Goal: Task Accomplishment & Management: Manage account settings

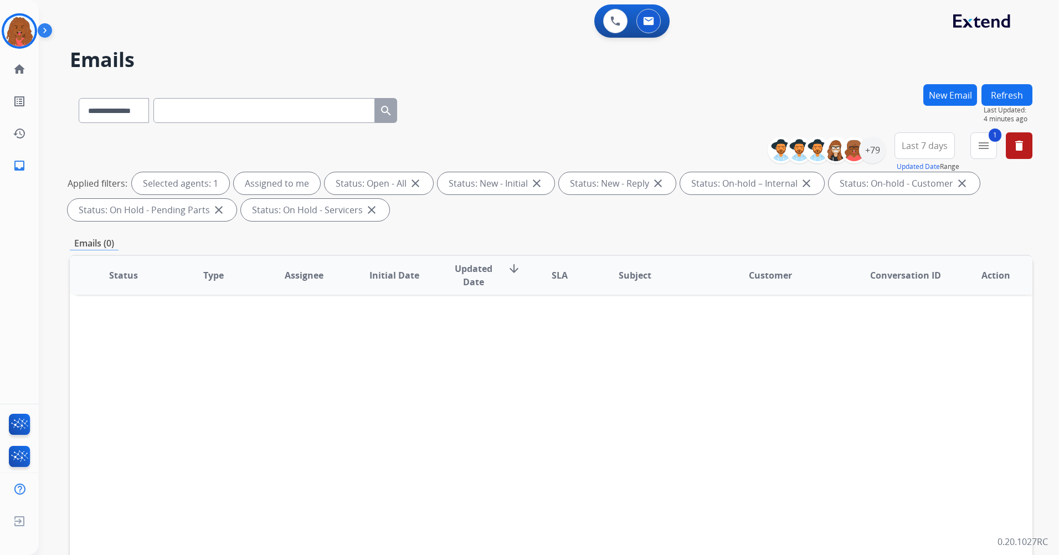
select select "**********"
click at [25, 19] on img at bounding box center [19, 31] width 31 height 31
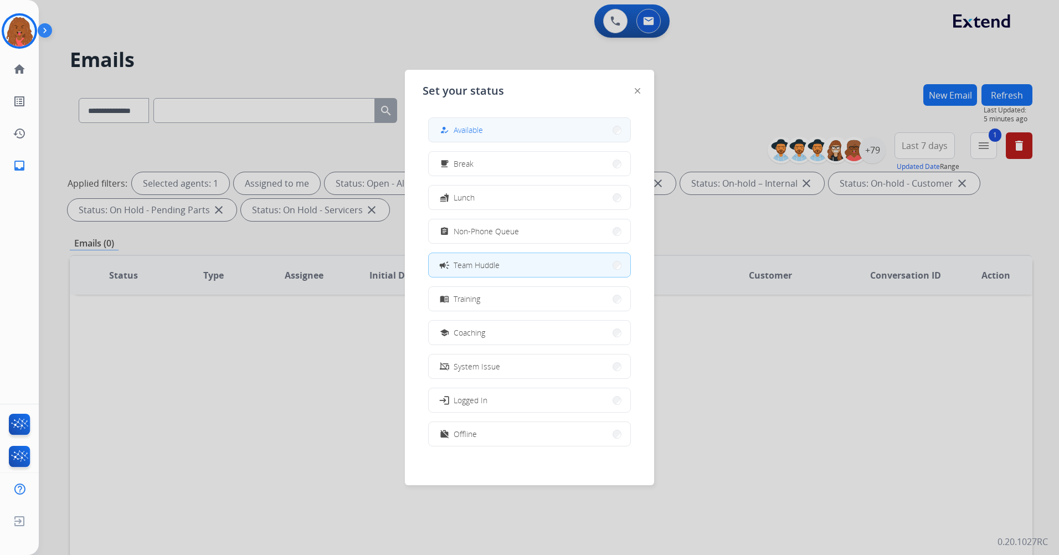
click at [470, 132] on span "Available" at bounding box center [468, 130] width 29 height 12
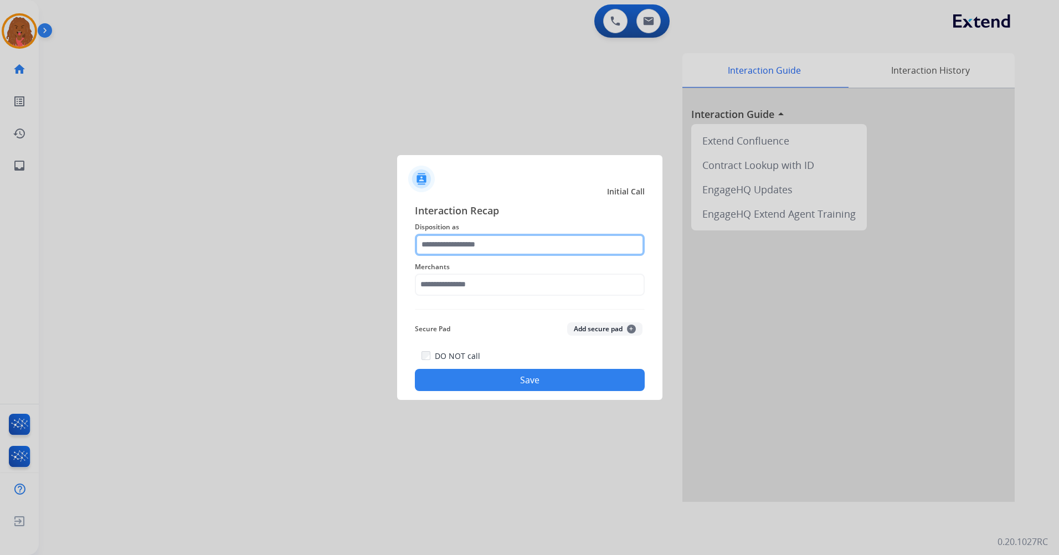
drag, startPoint x: 547, startPoint y: 237, endPoint x: 540, endPoint y: 244, distance: 10.2
click at [545, 239] on input "text" at bounding box center [530, 245] width 230 height 22
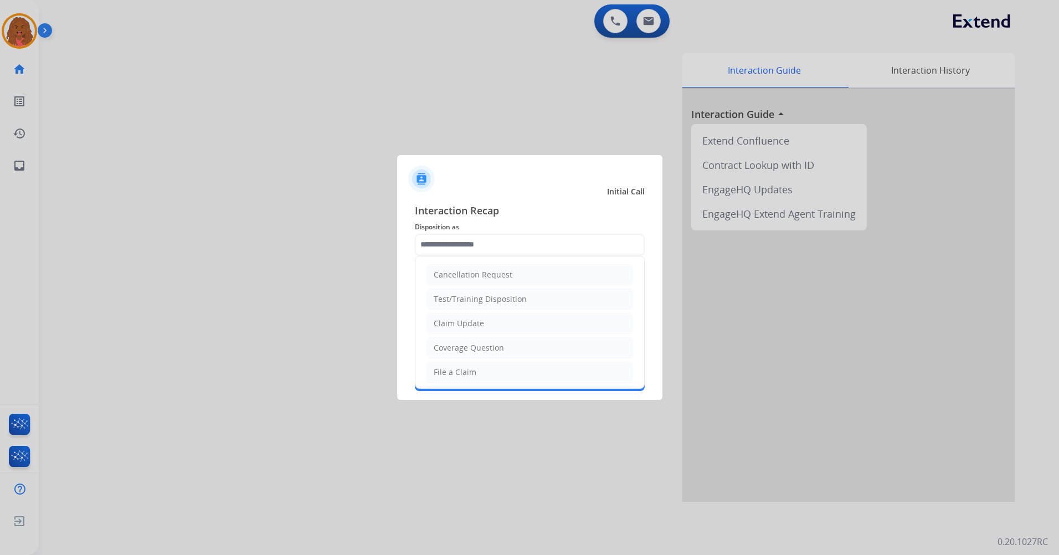
click at [442, 378] on li "File a Claim" at bounding box center [530, 372] width 207 height 21
type input "**********"
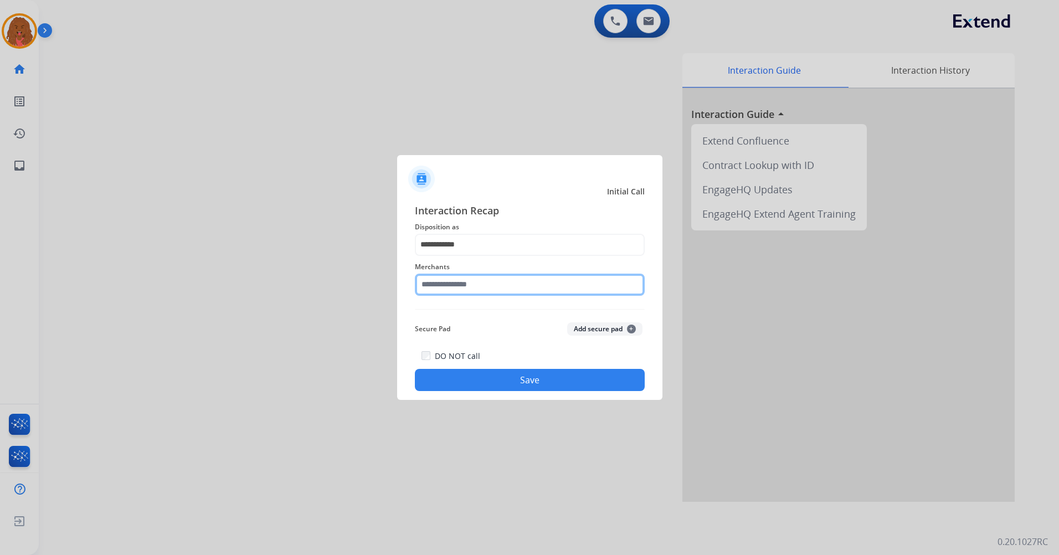
click at [458, 284] on input "text" at bounding box center [530, 285] width 230 height 22
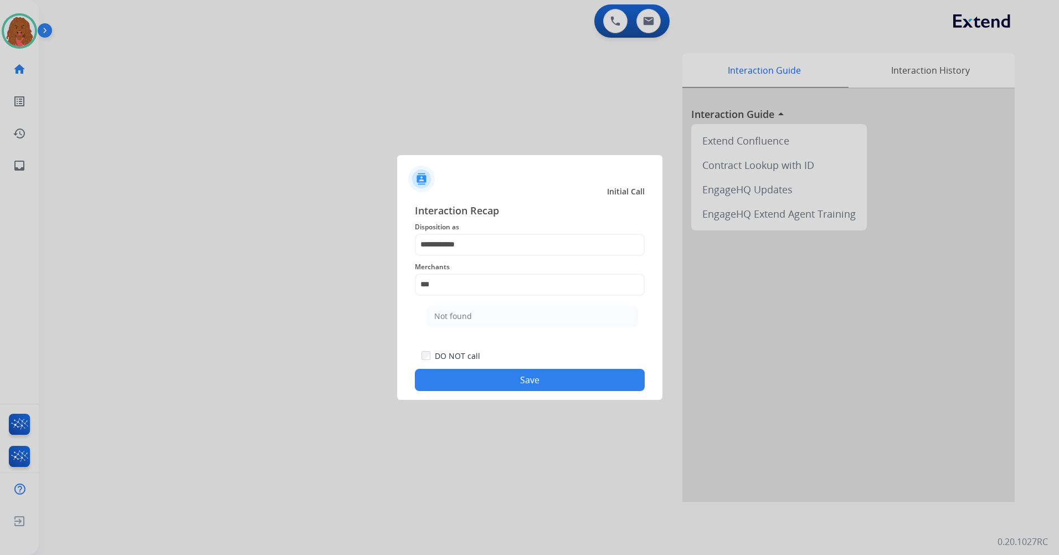
click at [485, 320] on li "Not found" at bounding box center [532, 316] width 211 height 21
type input "*********"
click at [483, 377] on button "Save" at bounding box center [530, 380] width 230 height 22
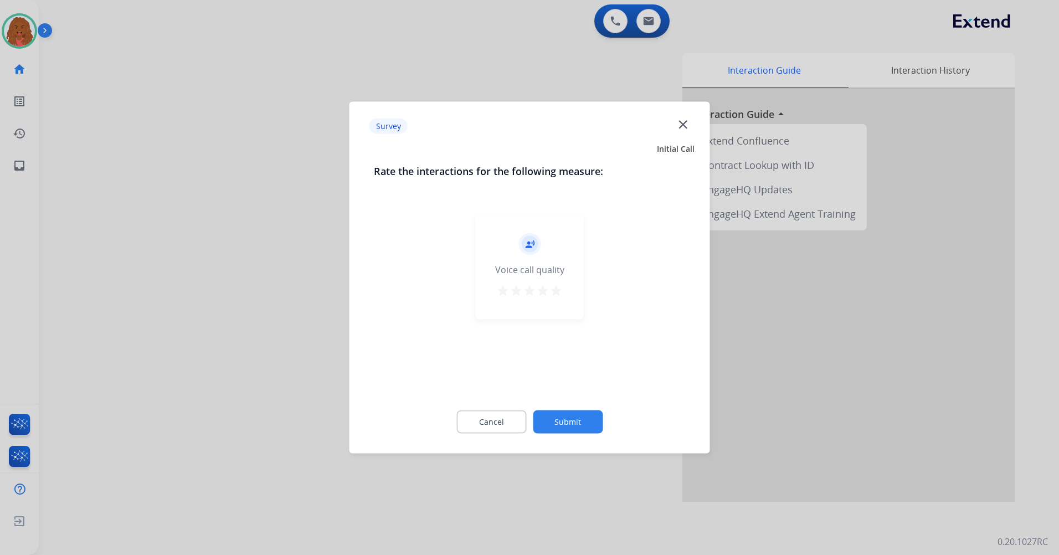
click at [556, 419] on button "Submit" at bounding box center [568, 421] width 70 height 23
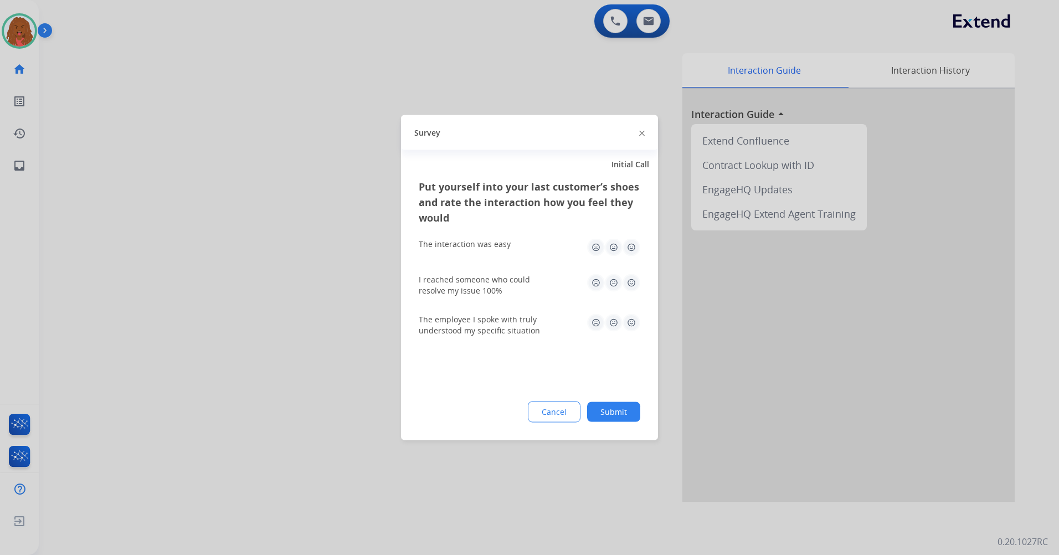
click at [589, 402] on div "Cancel Submit" at bounding box center [530, 412] width 222 height 21
drag, startPoint x: 589, startPoint y: 401, endPoint x: 602, endPoint y: 418, distance: 21.4
click at [602, 418] on button "Submit" at bounding box center [613, 412] width 53 height 20
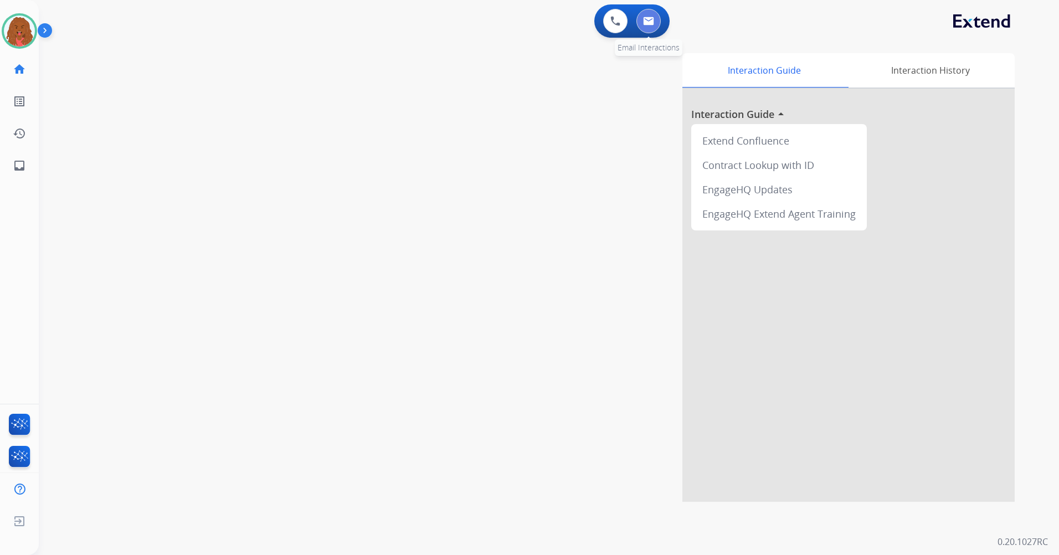
click at [644, 22] on button at bounding box center [648, 21] width 24 height 24
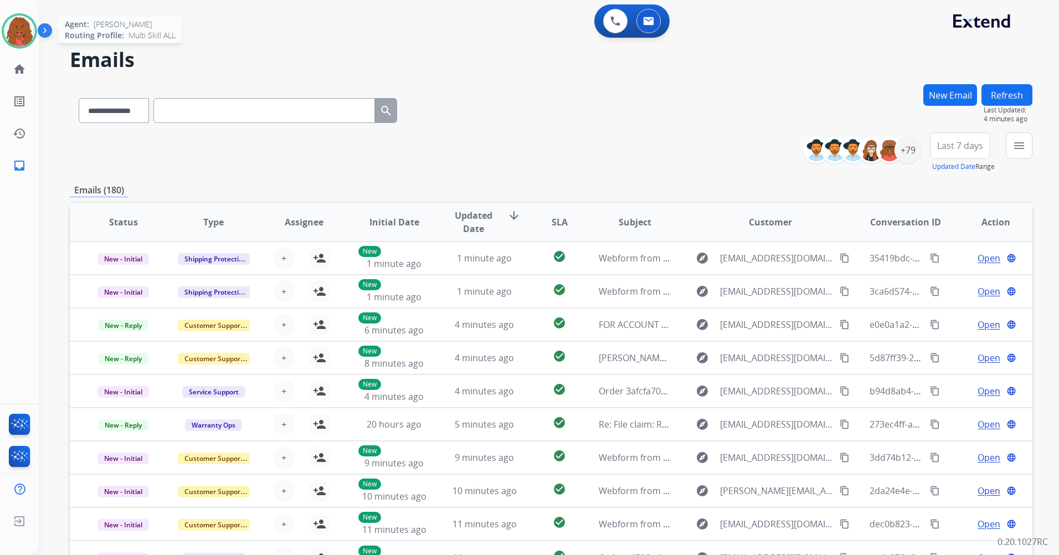
click at [29, 28] on img at bounding box center [19, 31] width 31 height 31
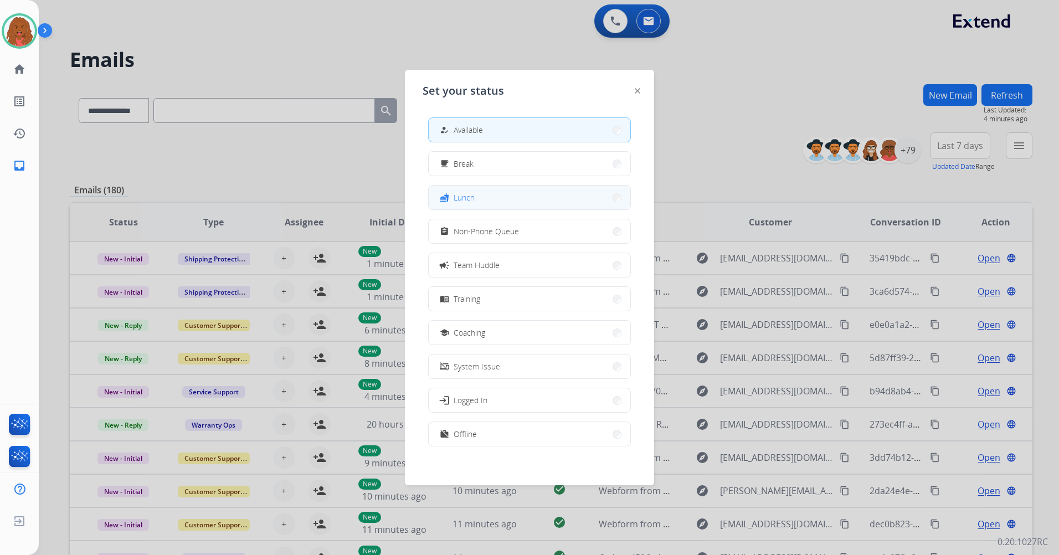
click at [489, 208] on button "fastfood Lunch" at bounding box center [530, 198] width 202 height 24
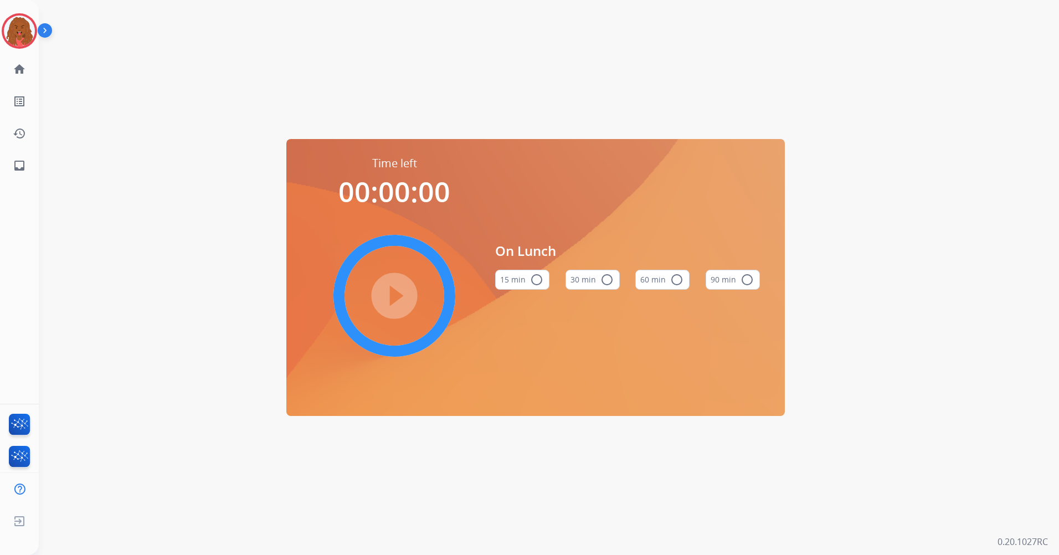
click at [671, 276] on mat-icon "radio_button_unchecked" at bounding box center [676, 279] width 13 height 13
click at [396, 289] on mat-icon "play_circle_filled" at bounding box center [394, 295] width 13 height 13
